Goal: Check status: Check status

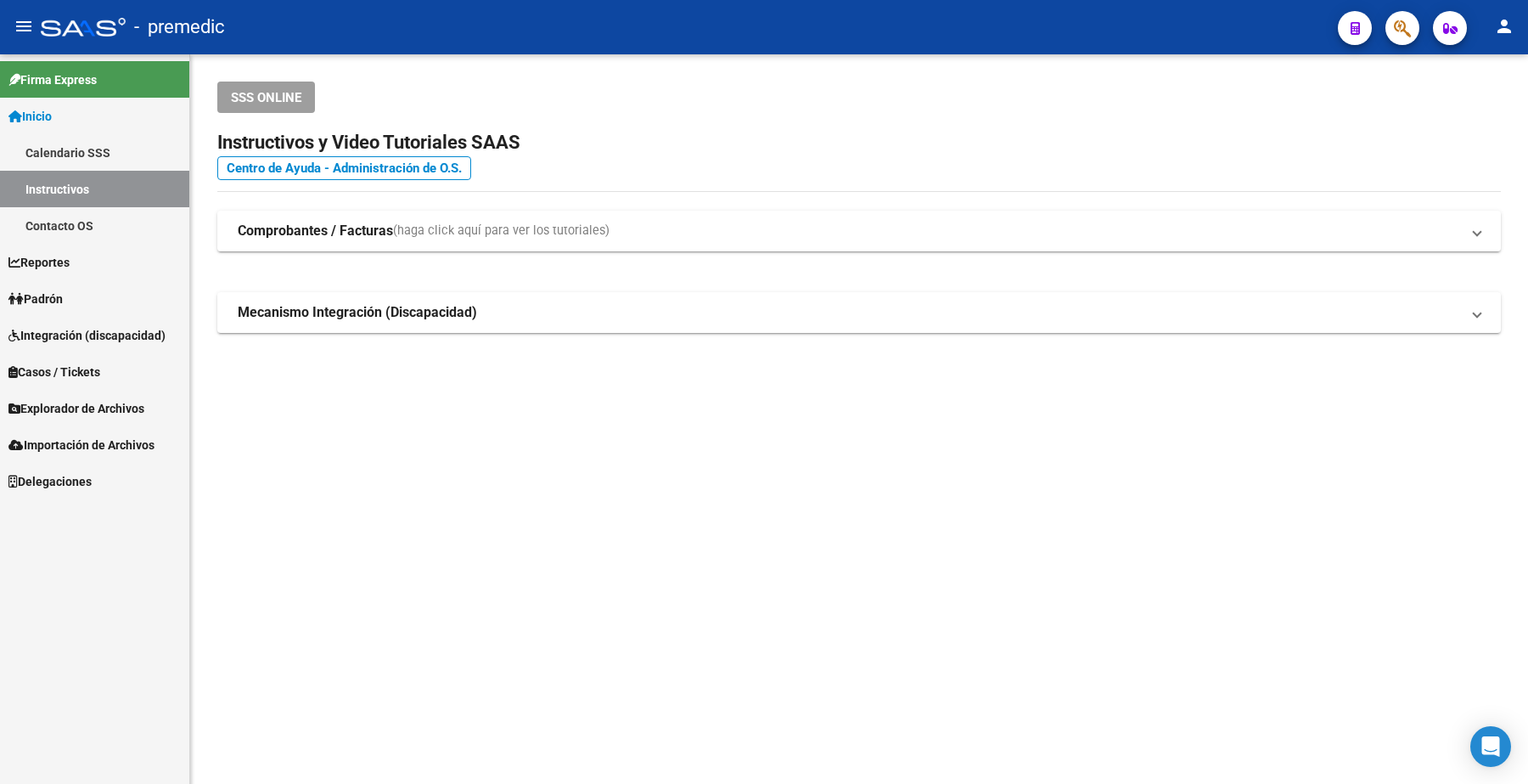
click at [77, 300] on link "Padrón" at bounding box center [95, 298] width 189 height 36
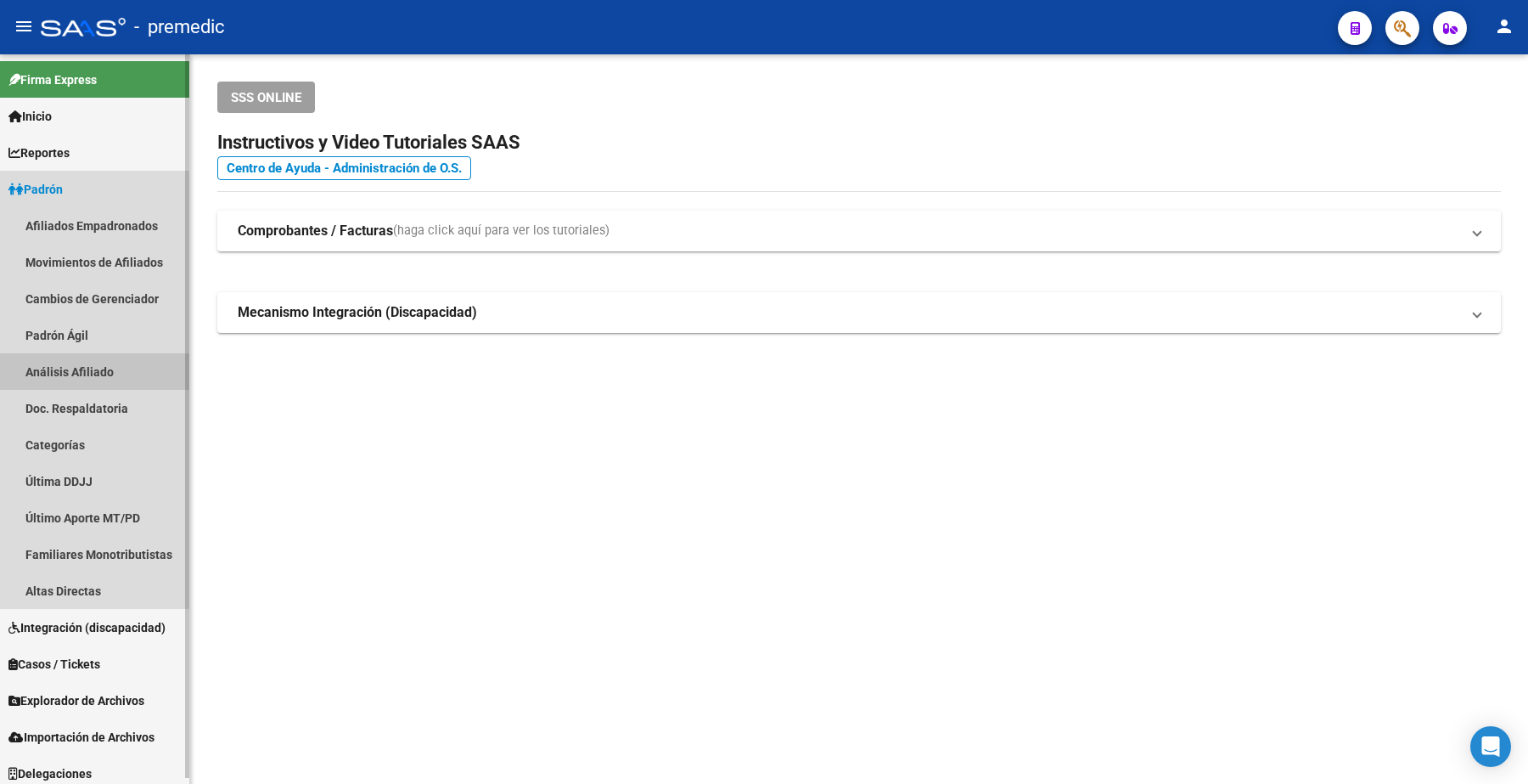
click at [87, 366] on link "Análisis Afiliado" at bounding box center [95, 371] width 189 height 36
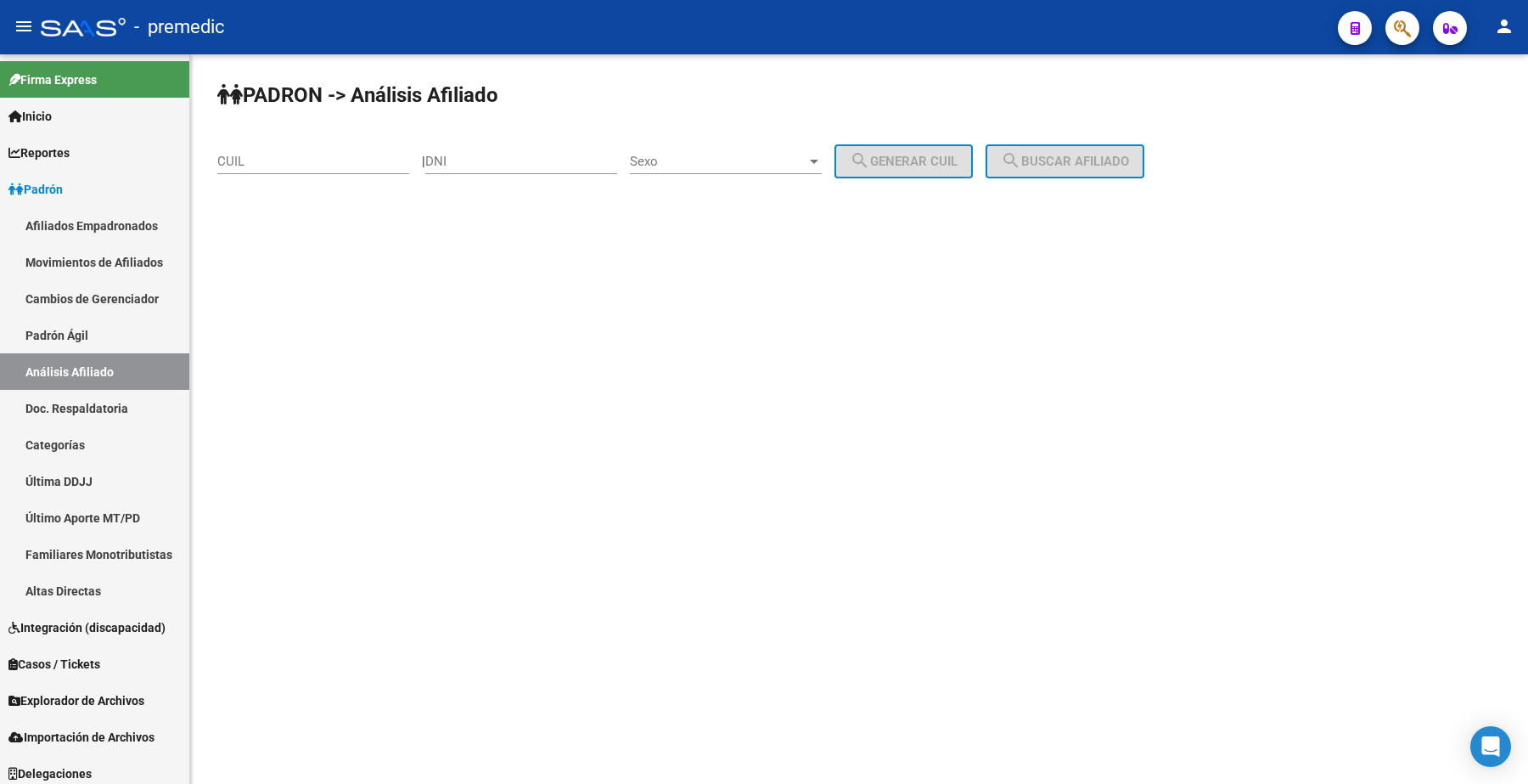
click at [300, 151] on div "CUIL" at bounding box center [313, 155] width 192 height 36
click at [289, 158] on input "CUIL" at bounding box center [313, 161] width 192 height 16
paste input "23-40551360-9"
type input "23-40551360-9"
click at [1090, 150] on button "search Buscar afiliado" at bounding box center [1065, 161] width 159 height 34
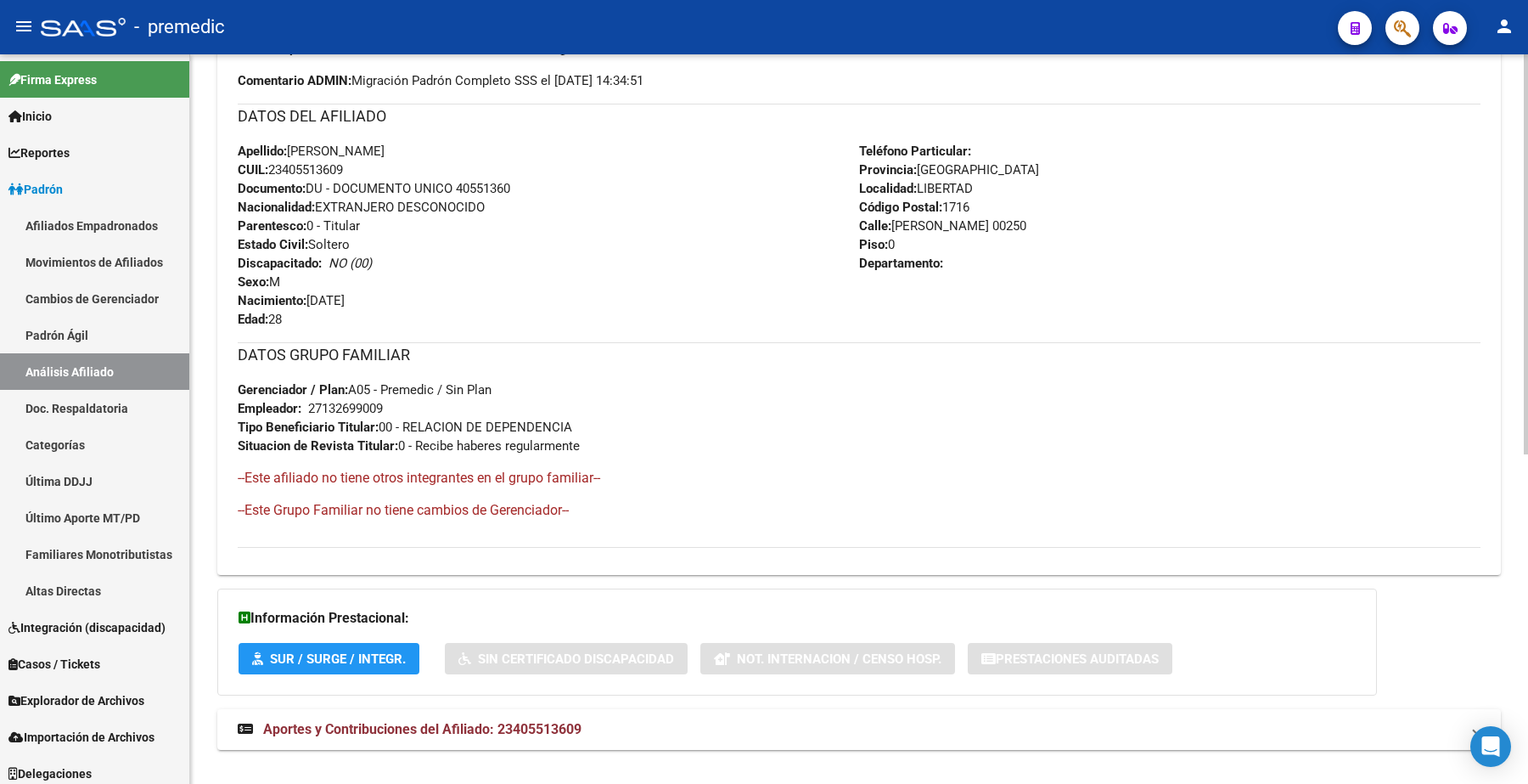
scroll to position [601, 0]
